Goal: Information Seeking & Learning: Learn about a topic

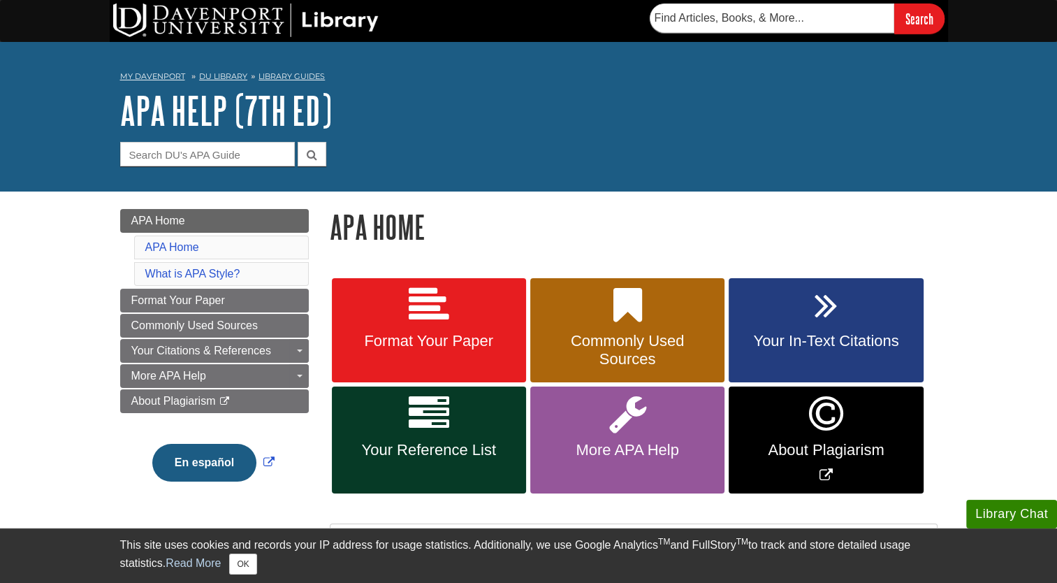
scroll to position [59, 0]
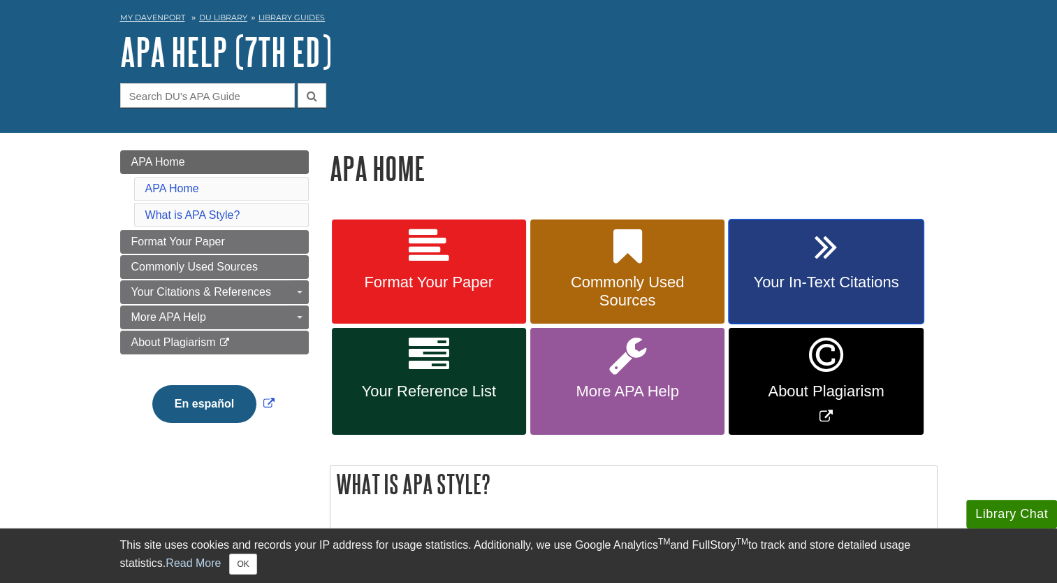
click at [861, 250] on link "Your In-Text Citations" at bounding box center [826, 271] width 194 height 105
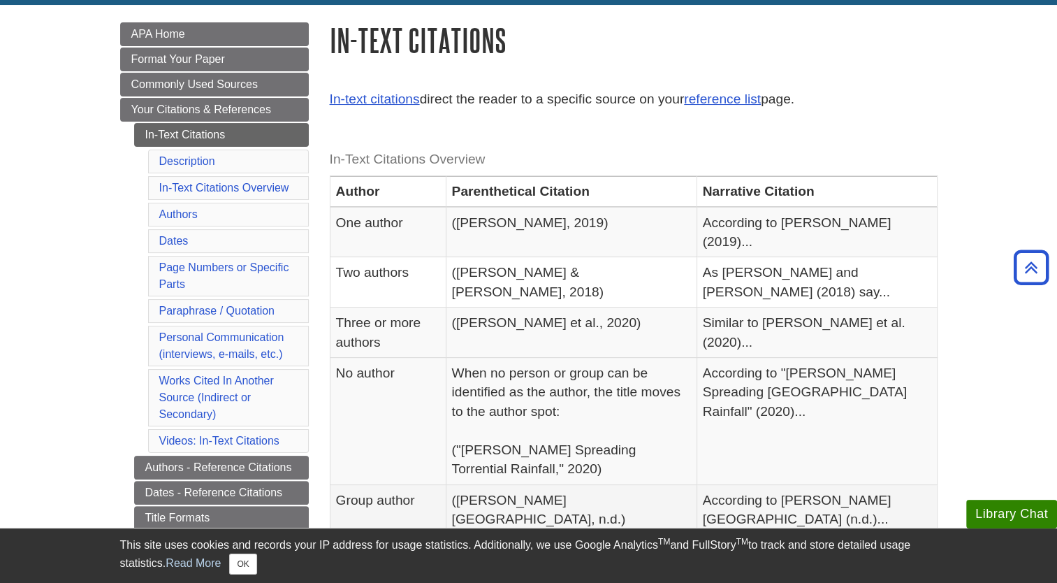
scroll to position [185, 0]
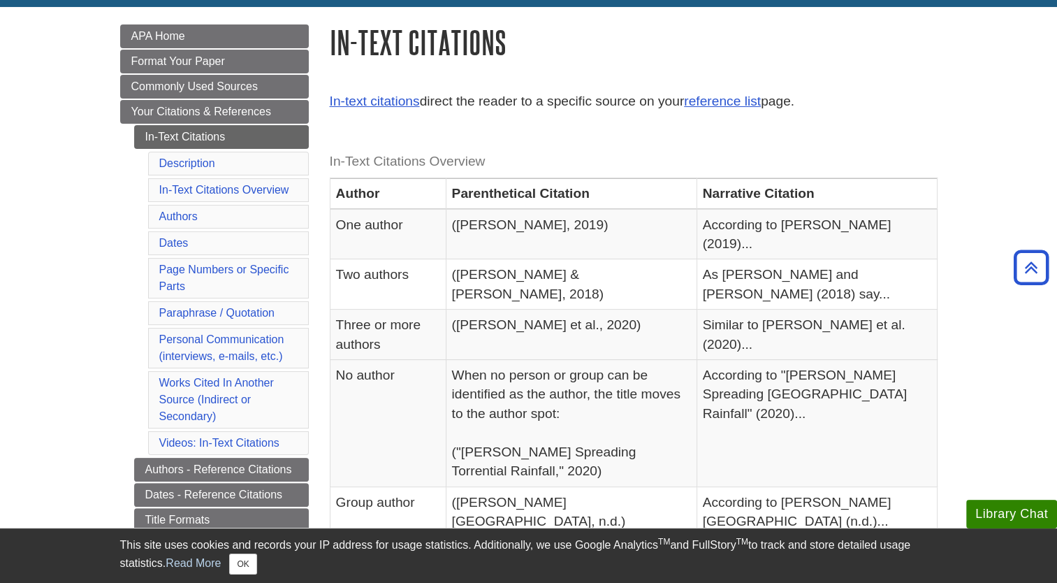
click at [682, 161] on caption "In-Text Citations Overview" at bounding box center [634, 161] width 608 height 31
click at [925, 104] on p "In-text citations direct the reader to a specific source on your reference list…" at bounding box center [634, 102] width 608 height 20
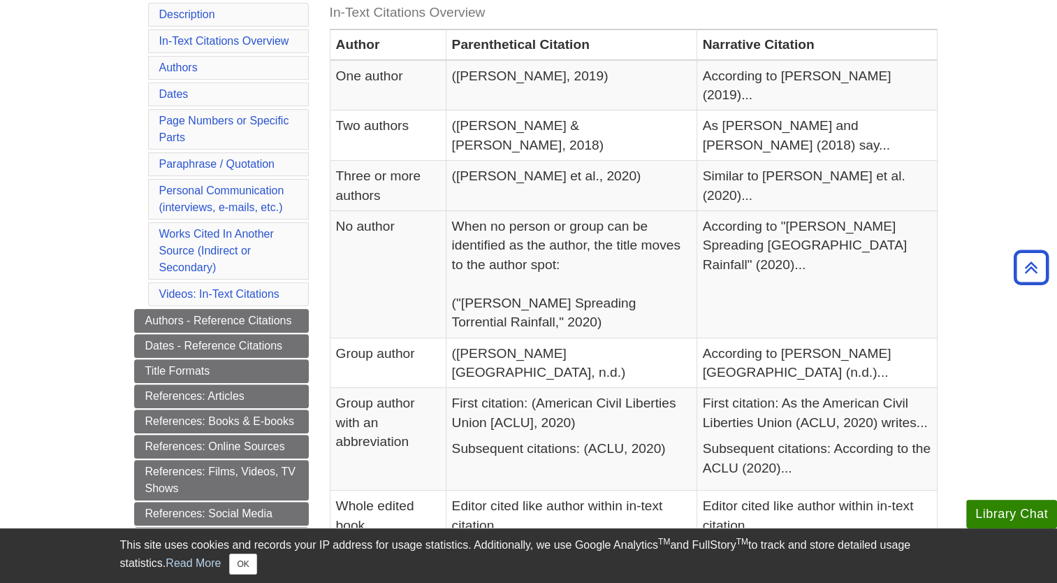
scroll to position [336, 0]
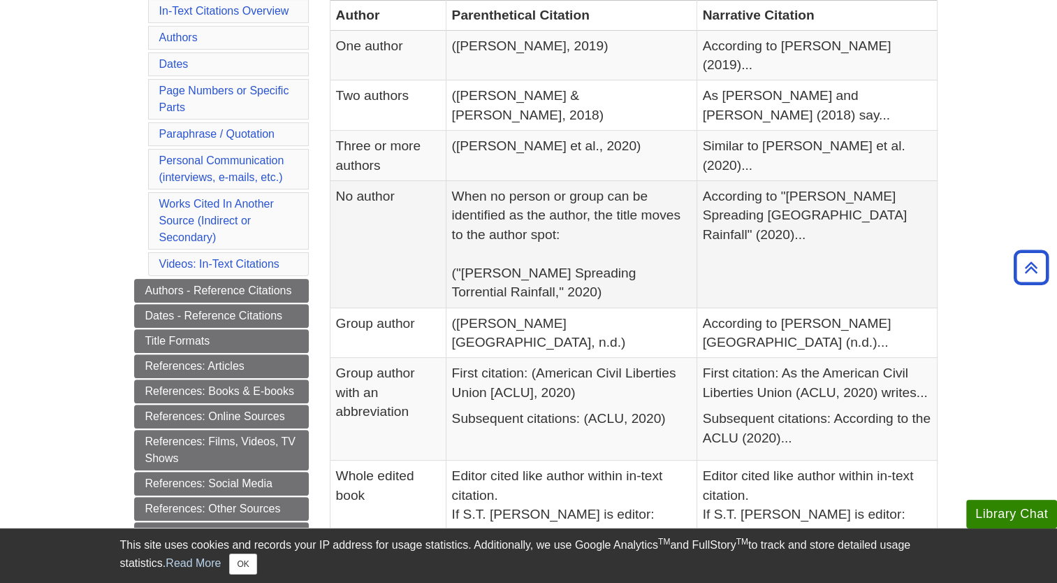
scroll to position [364, 0]
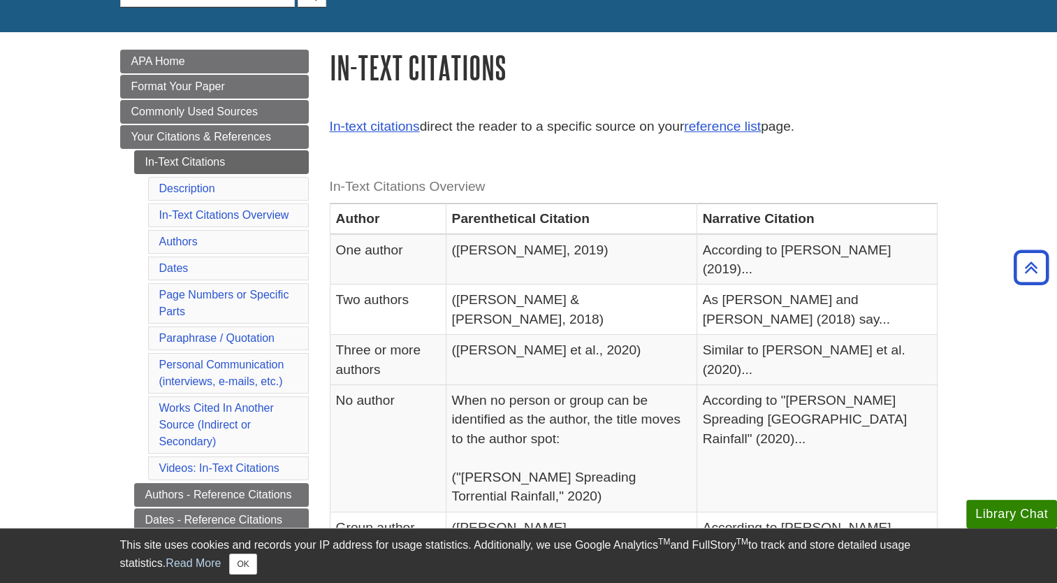
scroll to position [150, 0]
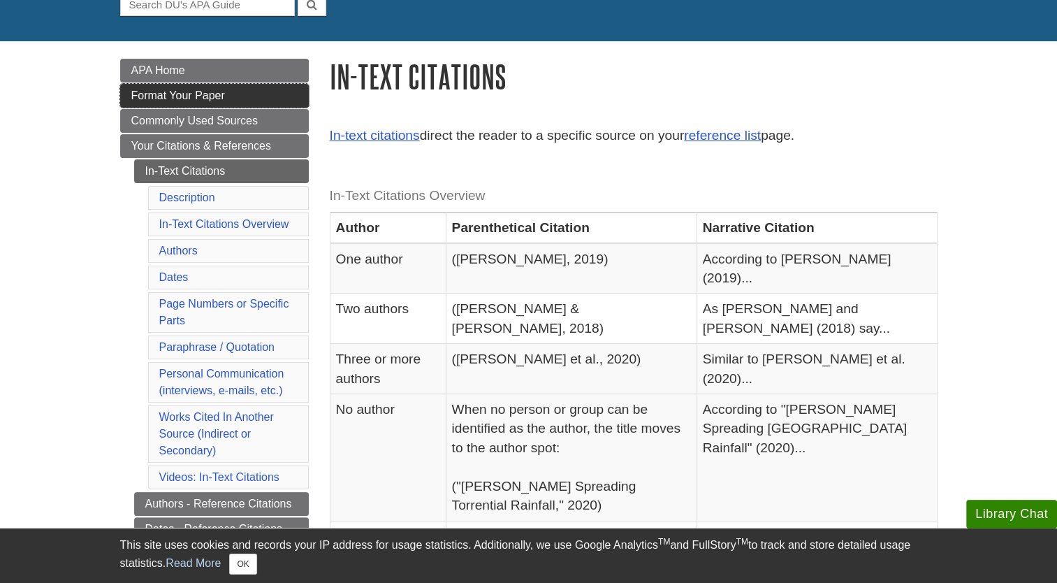
click at [245, 99] on link "Format Your Paper" at bounding box center [214, 96] width 189 height 24
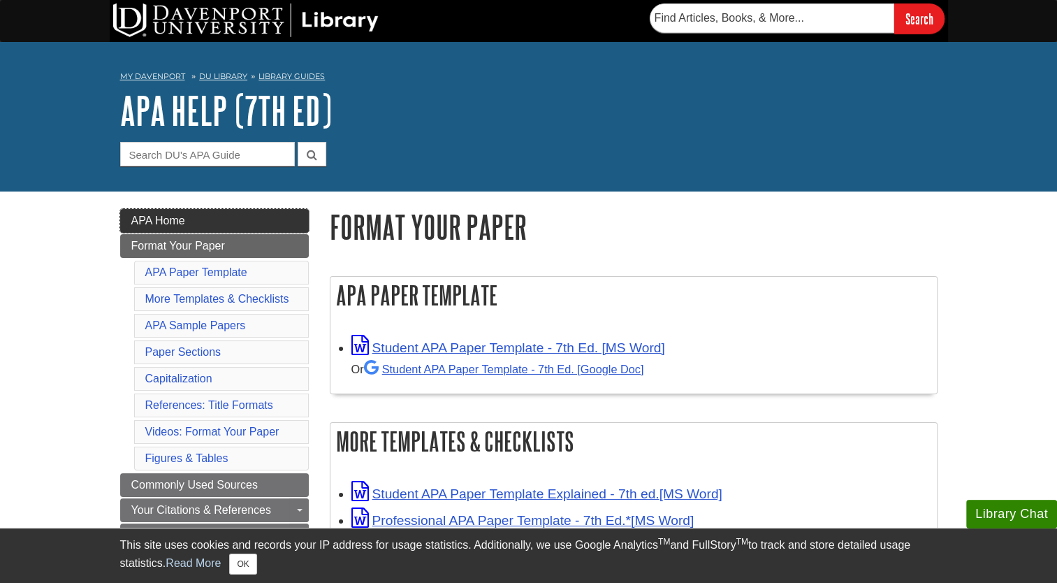
click at [251, 217] on link "APA Home" at bounding box center [214, 221] width 189 height 24
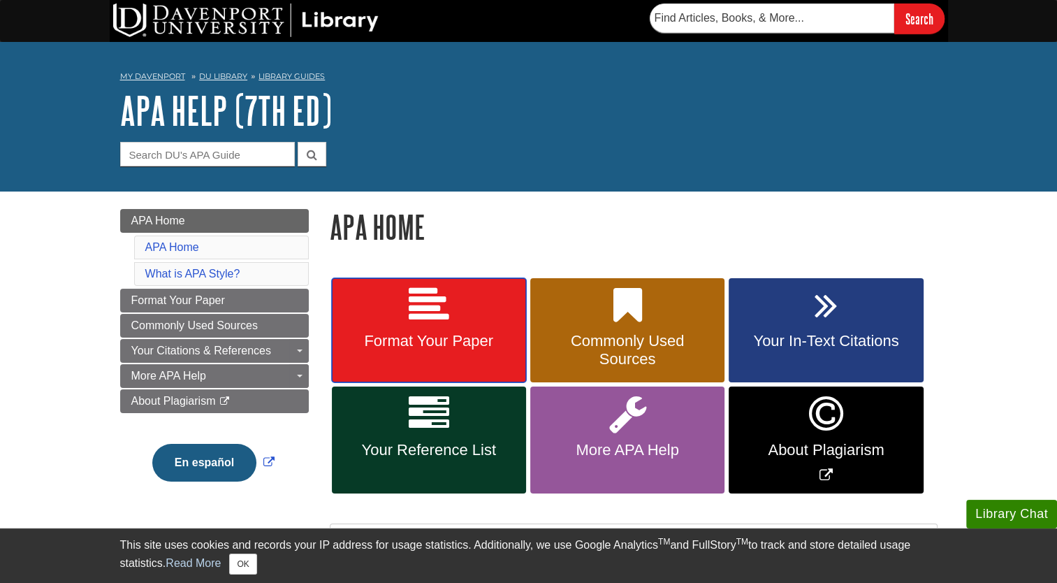
click at [445, 338] on span "Format Your Paper" at bounding box center [428, 341] width 173 height 18
